Goal: Find contact information: Obtain details needed to contact an individual or organization

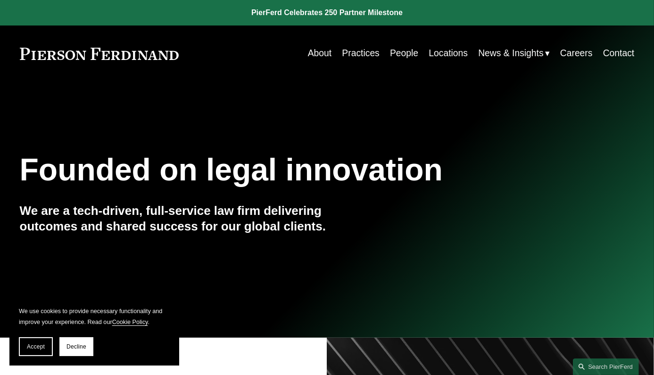
click at [319, 51] on link "About" at bounding box center [320, 53] width 24 height 18
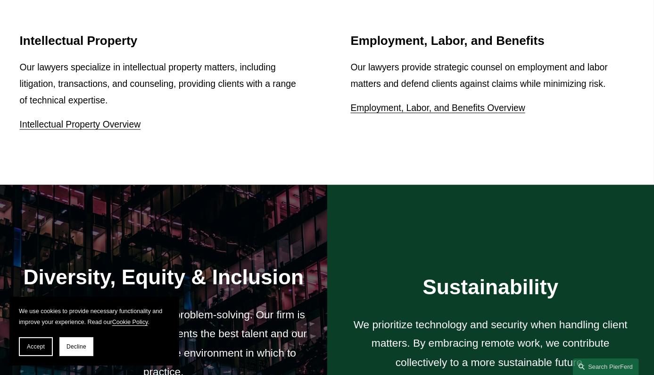
scroll to position [1646, 0]
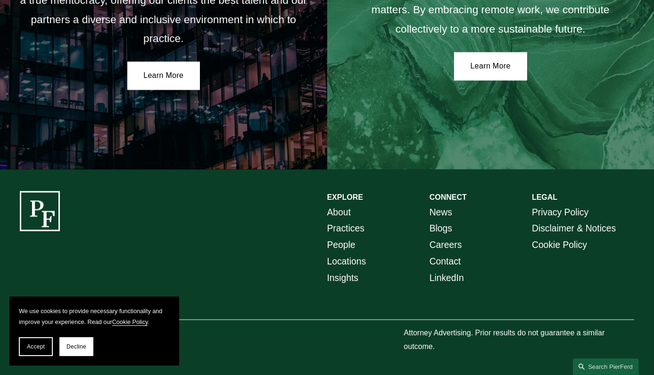
click at [338, 209] on link "About" at bounding box center [339, 212] width 24 height 17
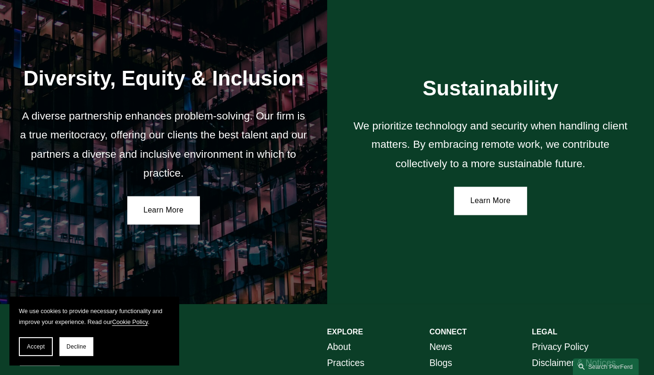
scroll to position [1646, 0]
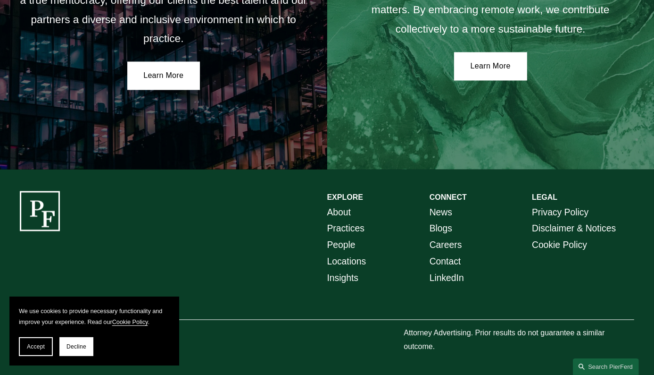
click at [446, 260] on link "Contact" at bounding box center [446, 261] width 32 height 17
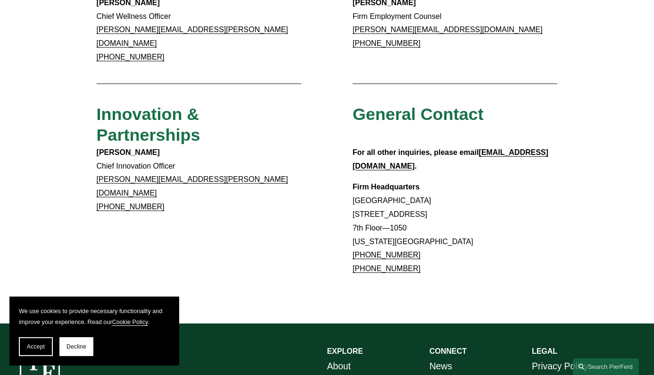
scroll to position [721, 0]
